Goal: Task Accomplishment & Management: Manage account settings

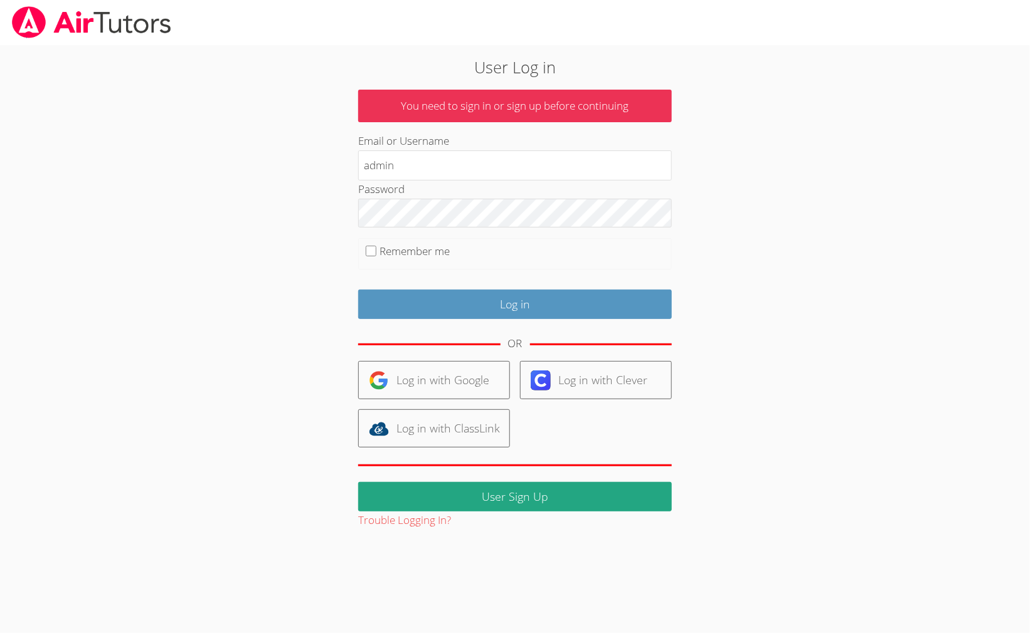
type input "[EMAIL_ADDRESS][DOMAIN_NAME]"
click at [358, 290] on input "Log in" at bounding box center [514, 304] width 313 height 29
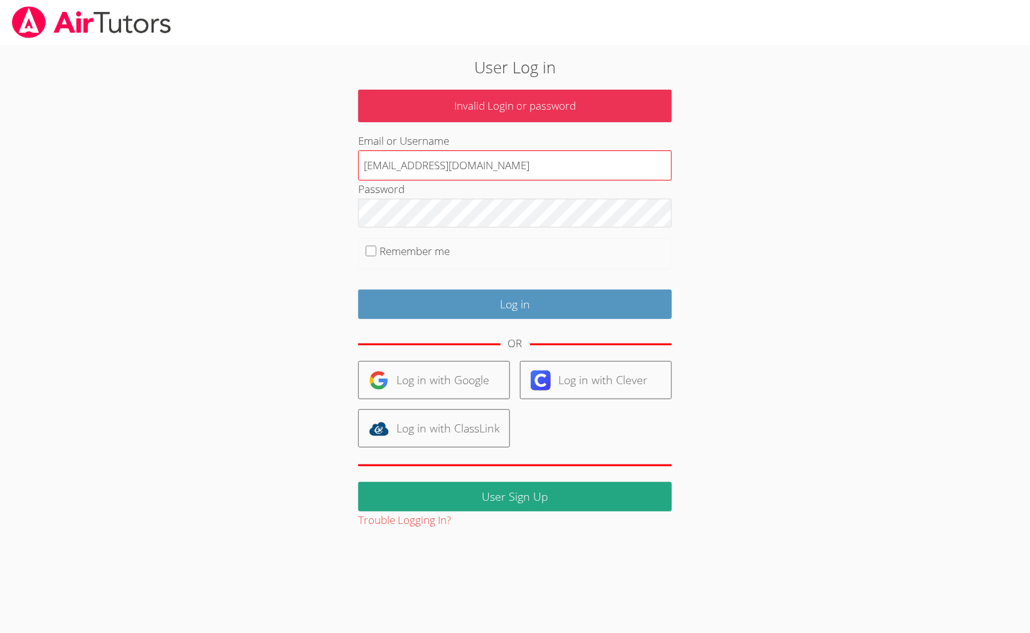
click at [458, 166] on input "[EMAIL_ADDRESS][DOMAIN_NAME]" at bounding box center [514, 165] width 313 height 30
type input "[EMAIL_ADDRESS][DOMAIN_NAME]"
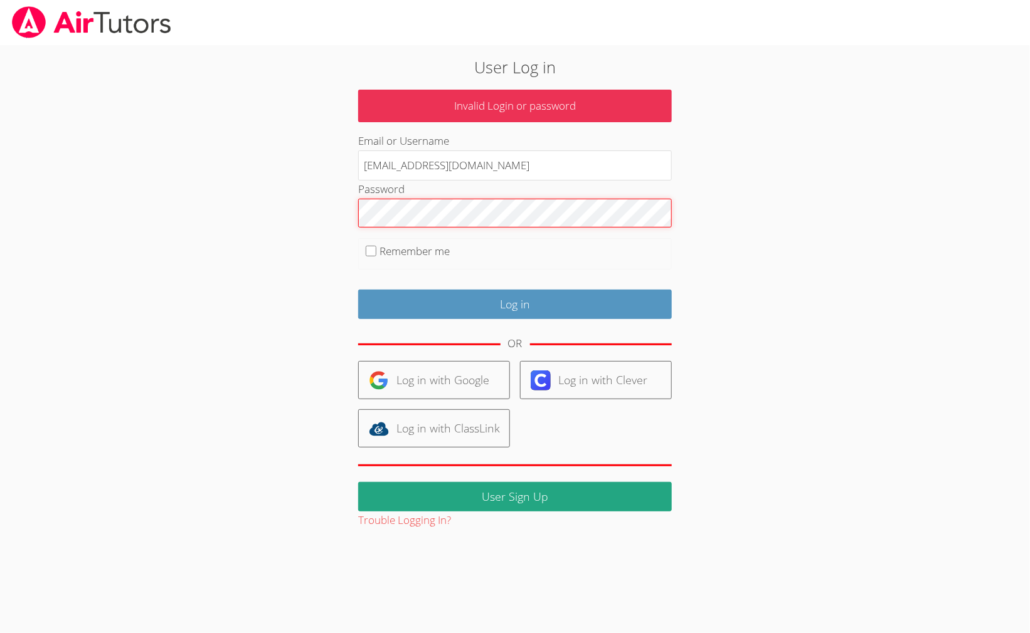
click at [358, 290] on input "Log in" at bounding box center [514, 304] width 313 height 29
